Goal: Find specific page/section: Find specific page/section

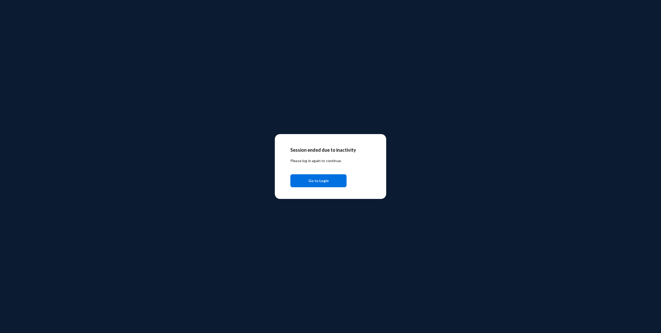
click at [306, 184] on button "Go to Login" at bounding box center [318, 180] width 56 height 13
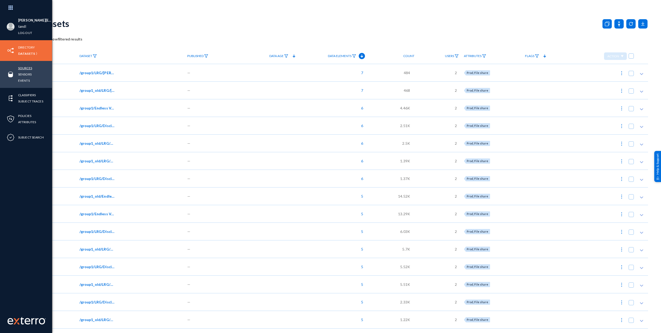
click at [24, 69] on link "Sources" at bounding box center [25, 68] width 14 height 6
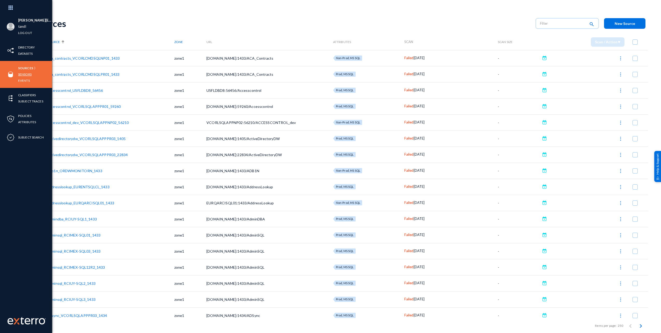
click at [24, 75] on link "Sensors" at bounding box center [24, 74] width 13 height 6
